Goal: Task Accomplishment & Management: Complete application form

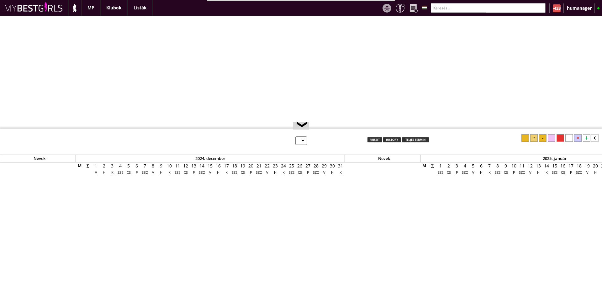
select select "0"
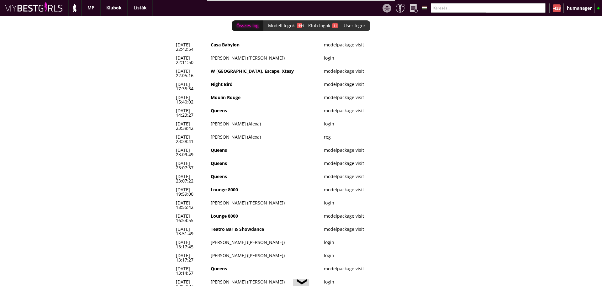
scroll to position [0, 2729]
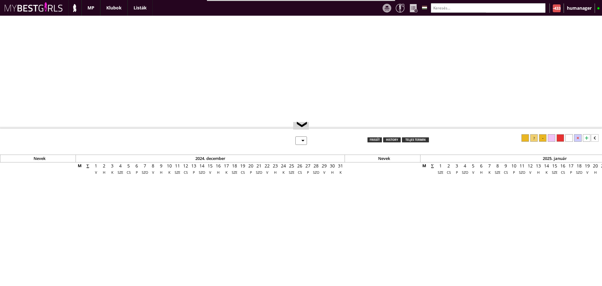
select select "0"
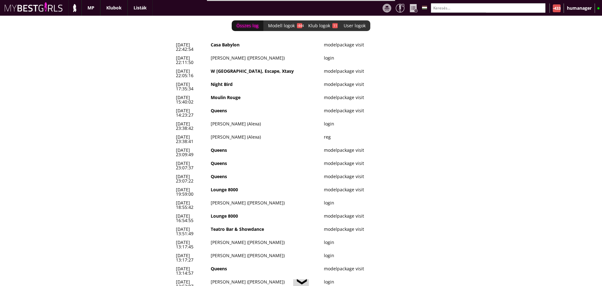
scroll to position [0, 2729]
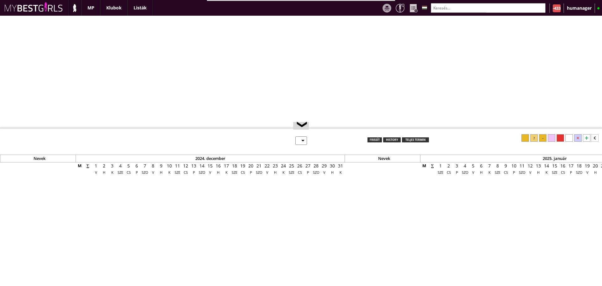
select select "0"
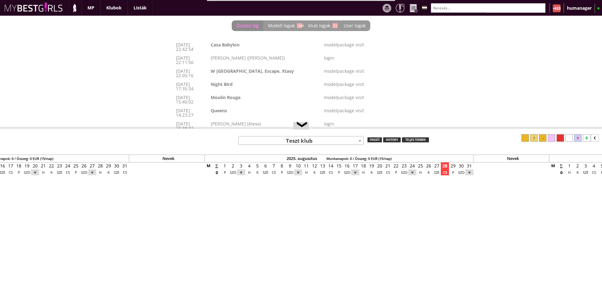
scroll to position [0, 2729]
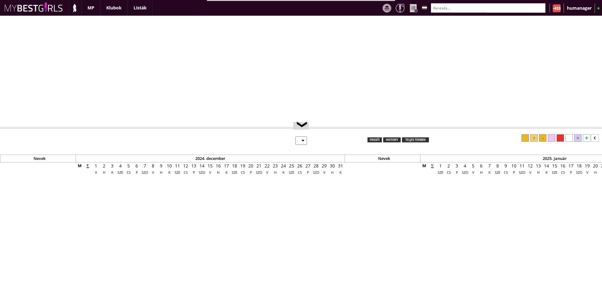
select select "0"
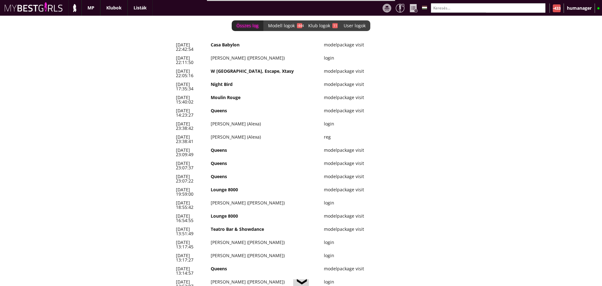
scroll to position [0, 2729]
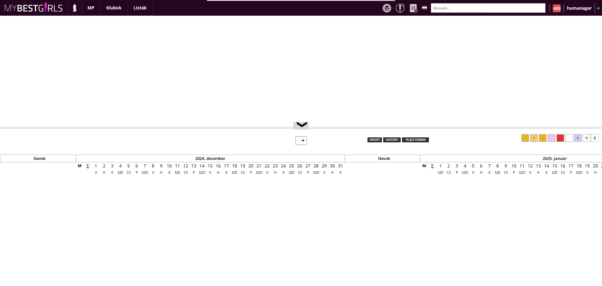
select select "0"
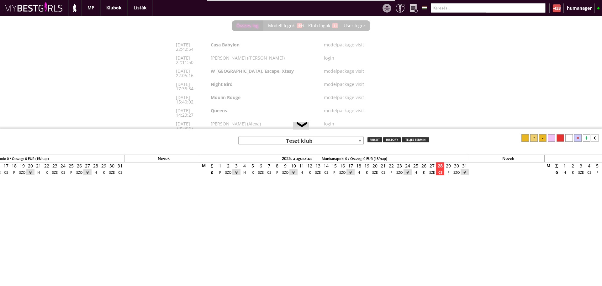
scroll to position [0, 2729]
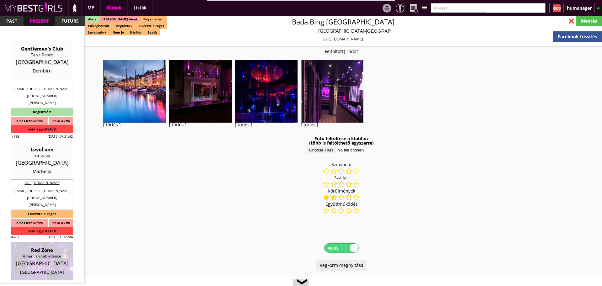
select select "343"
select select "reg"
select select "months"
select select "weeks"
select select "0"
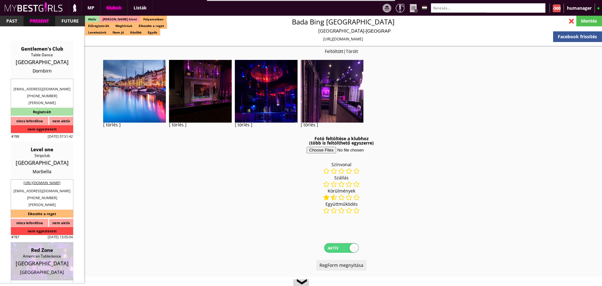
select select "0"
select select "flat"
select select "0"
select select "weekly"
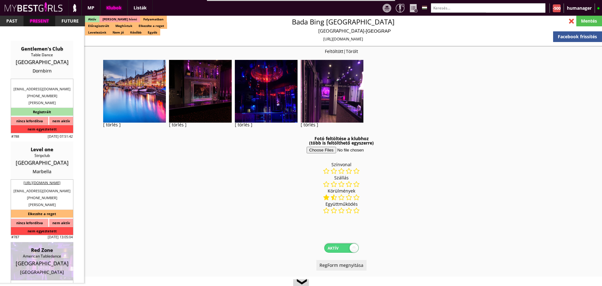
select select "weekly"
click at [444, 10] on input "text" at bounding box center [487, 8] width 115 height 10
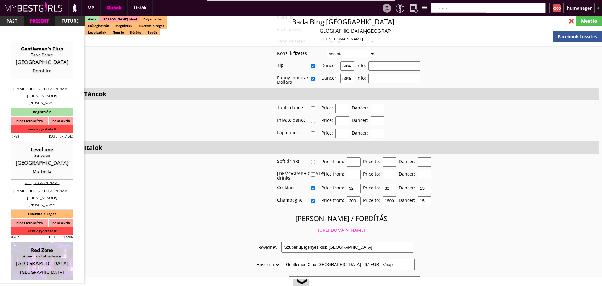
click at [451, 11] on input "text" at bounding box center [487, 8] width 115 height 10
click at [454, 7] on input "text" at bounding box center [487, 8] width 115 height 10
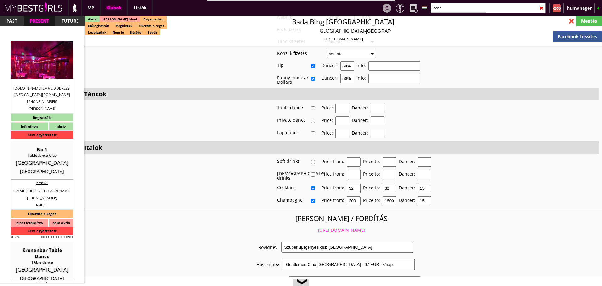
type input "breg"
click at [55, 62] on div "Austria" at bounding box center [41, 62] width 53 height 6
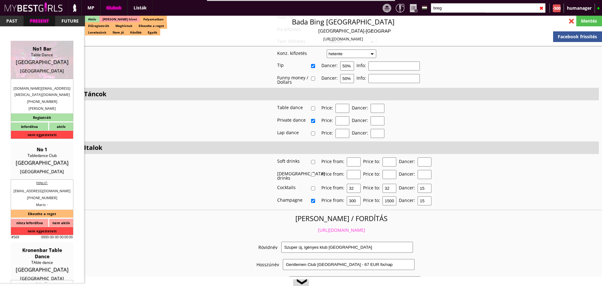
type input "Bregenz"
checkbox input "false"
type input "15.00"
type input "EUR"
type input "No1 Bar"
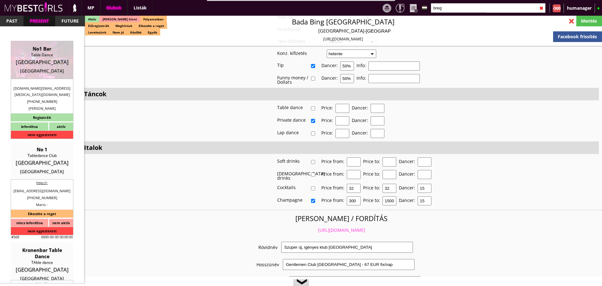
type input "Table Dance"
type input "6900"
type input "Rheinstraße 83"
type input "43"
type input "6764900301"
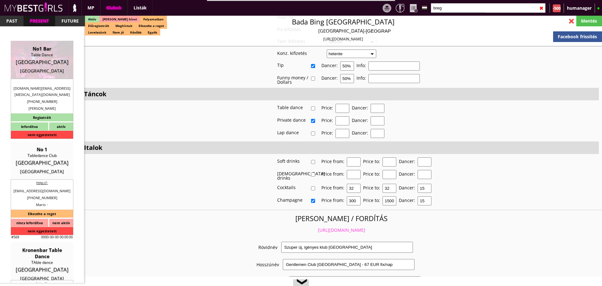
type input "valentina.gastro.gmbh@gmx.at"
type textarea "Valentina Gastro GmbH ATU82227136 6900 Bregenz Rheinstraße 83"
type input "Valentina Gastro GmbH"
type input "ATU82227136"
type input "6900"
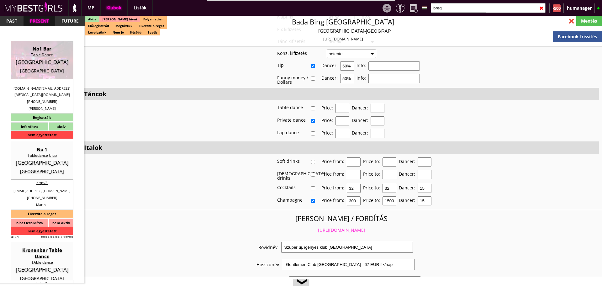
type input "Bregenz"
type input "Rheinstraße 83"
type input "Martin"
type input "Dreni"
type input "43"
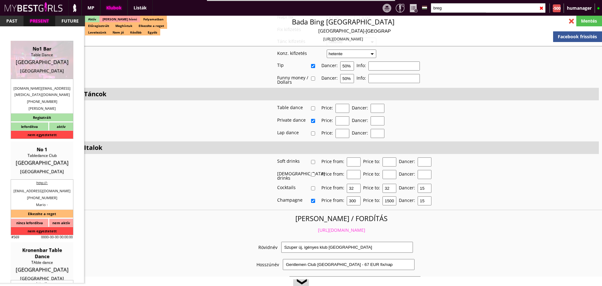
type input "6764900301"
type input "martindreni5@gmail.com"
type input "[PERSON_NAME]"
type input "Dobos"
type input "43"
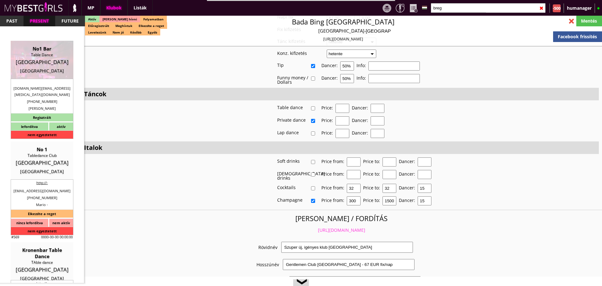
type input "6764900301"
type input "ritadobos8@gmail.com"
type textarea "RÉGI: Dobos Rita ATU78761378 6900 Bregenz Rheinstraße 83"
type input "5"
type input "3"
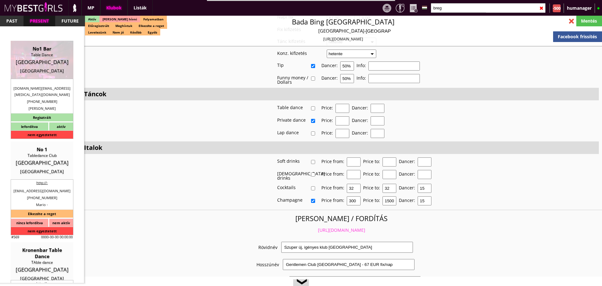
type input "1"
type input "2-3"
select select "apartmant"
type input "7.00"
type input "2"
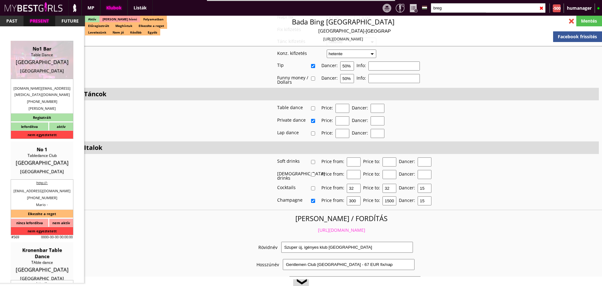
checkbox input "true"
checkbox input "false"
checkbox input "true"
checkbox input "false"
checkbox input "true"
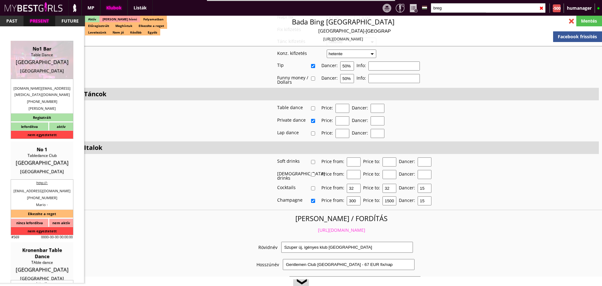
checkbox input "false"
checkbox input "true"
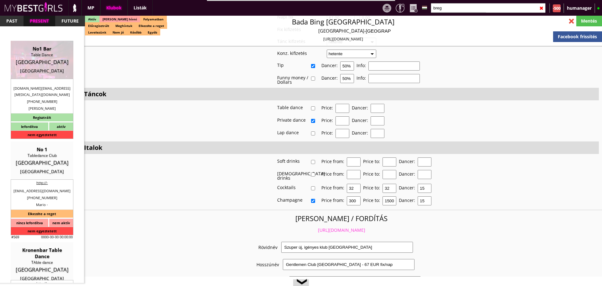
checkbox input "true"
type input "6"
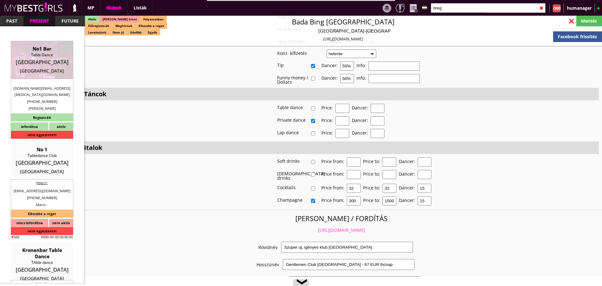
checkbox input "false"
checkbox input "true"
checkbox input "false"
type input "4"
type input "2"
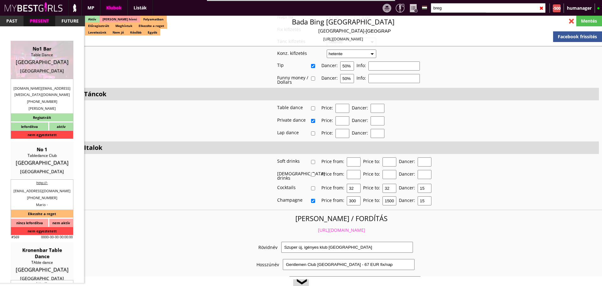
type input "700"
type input "40.00"
select select "daily"
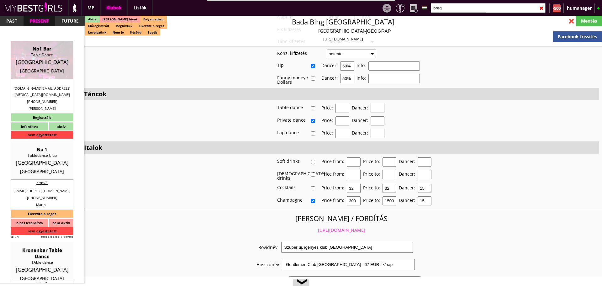
checkbox input "true"
type input "100%"
checkbox input "false"
checkbox input "true"
type input "50"
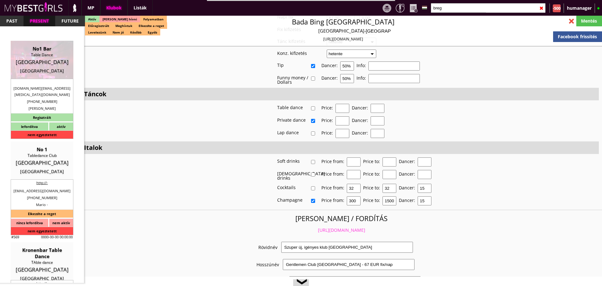
type input "25"
checkbox input "false"
checkbox input "true"
type input "59"
type input "2900"
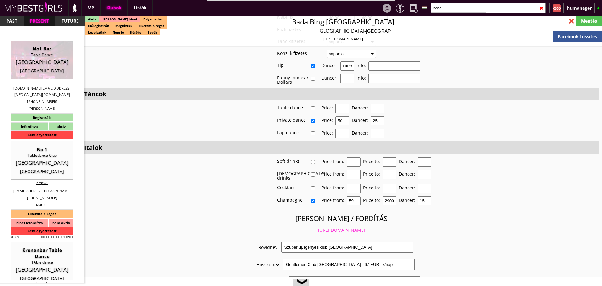
type input "20"
select select "valentina.gastro.gmbh@gmx.at"
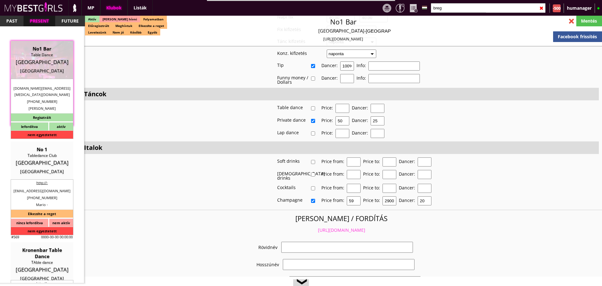
checkbox input "true"
type input "Táncos munka az osztrák, német, svájci határnál"
type input "Táncos munka az osztrák, német, svájci határnál - 40 EUR napi fix"
type input "Table Dance, konzumálás"
type textarea "Country: Austria Club type: Table dance club Work type: Table dance, Private da…"
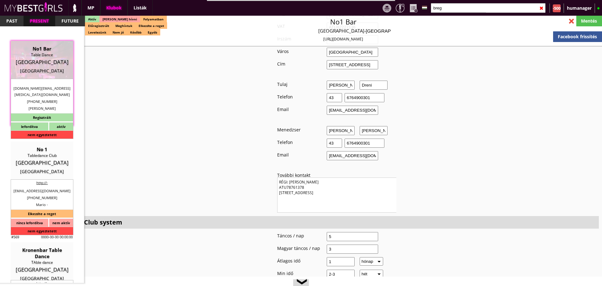
scroll to position [596, 0]
click at [302, 186] on textarea "RÉGI: Dobos Rita ATU78761378 6900 Bregenz Rheinstraße 83" at bounding box center [357, 193] width 160 height 35
click at [242, 136] on div "Új memók Régi memók Fő email cím valentina.gastro.gmbh@gmx.at martindreni5@gmai…" at bounding box center [336, 194] width 511 height 1028
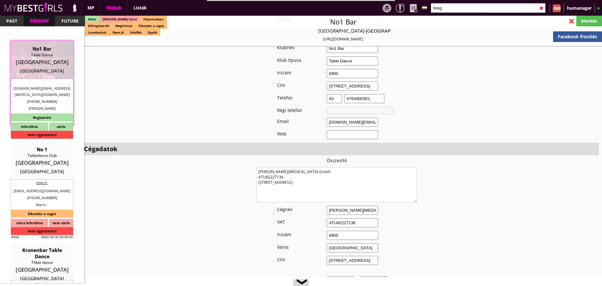
scroll to position [399, 0]
click at [462, 5] on input "breg" at bounding box center [487, 8] width 115 height 10
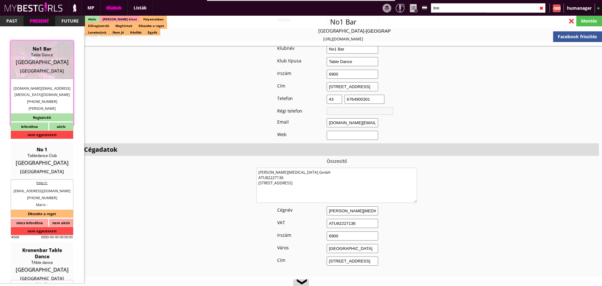
type input "breg"
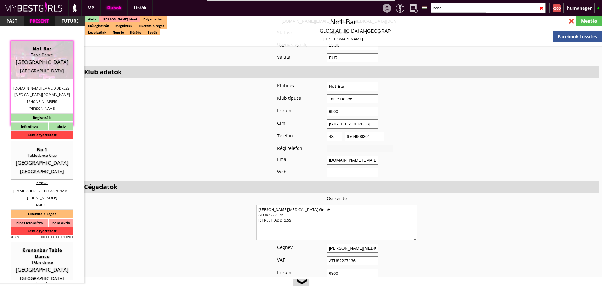
scroll to position [361, 0]
click at [348, 161] on input "valentina.gastro.gmbh@gmx.at" at bounding box center [351, 160] width 51 height 9
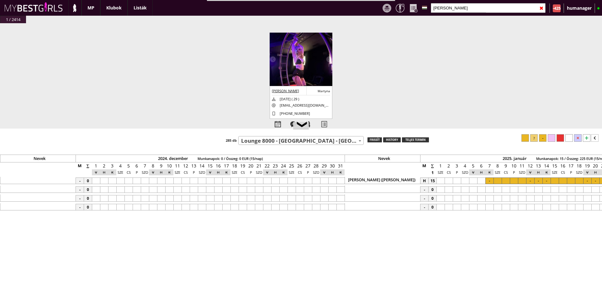
select select "496"
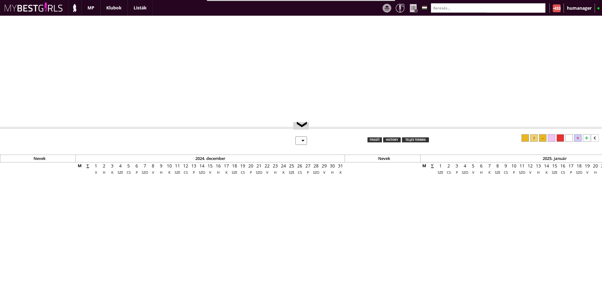
select select "0"
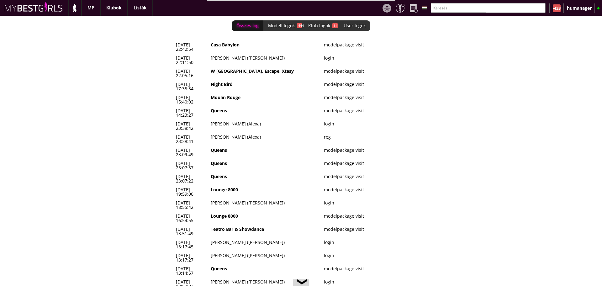
scroll to position [0, 2729]
click at [159, 95] on div "Összes log Modell logok -444 Klub logok 11 User logok 0 2025-08-27 22:42:54 Cas…" at bounding box center [301, 151] width 602 height 270
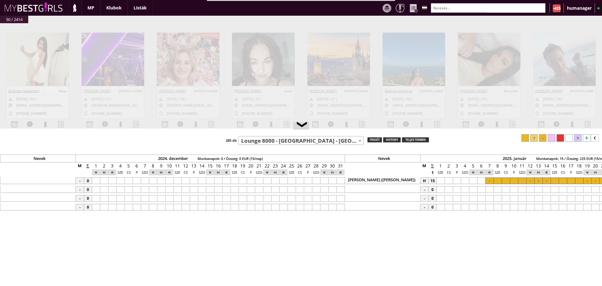
select select "496"
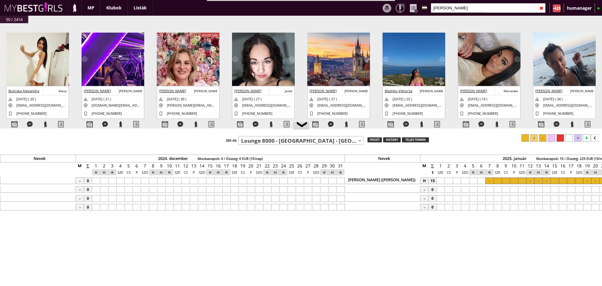
scroll to position [0, 3233]
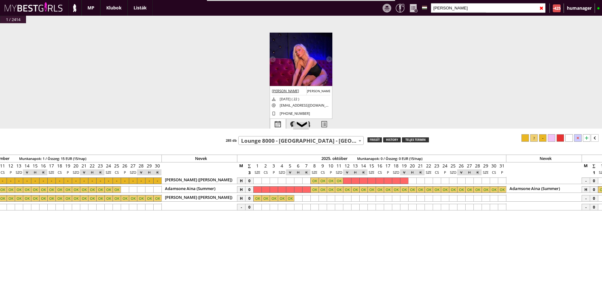
type input "[PERSON_NAME]"
click at [277, 124] on div at bounding box center [277, 124] width 15 height 11
select select "0"
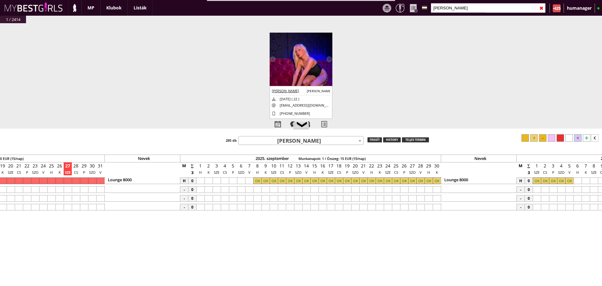
scroll to position [0, 2721]
